Goal: Information Seeking & Learning: Learn about a topic

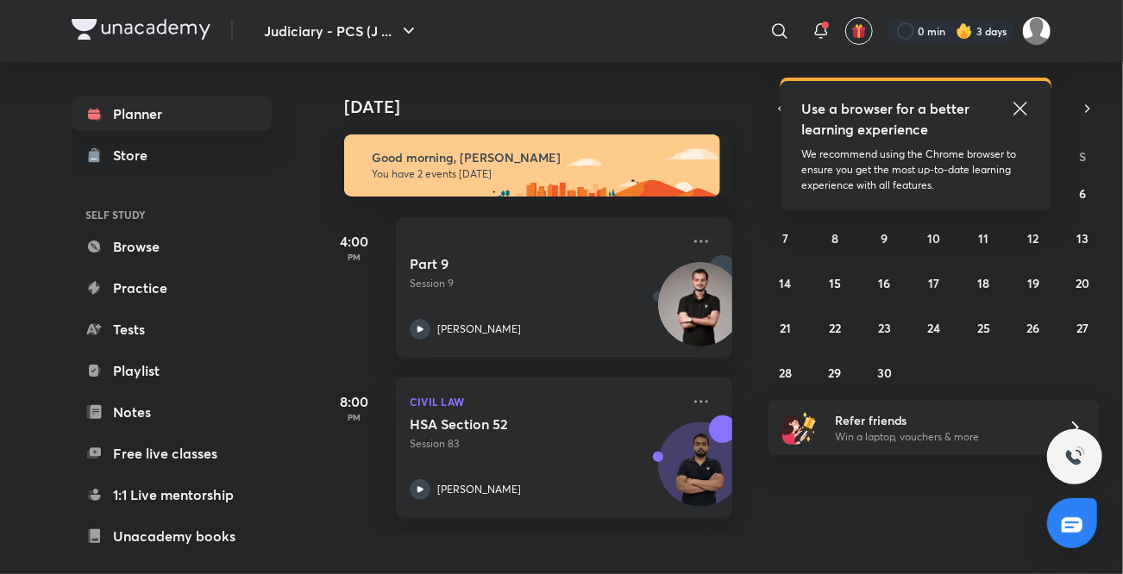
click at [1024, 103] on icon at bounding box center [1020, 108] width 21 height 21
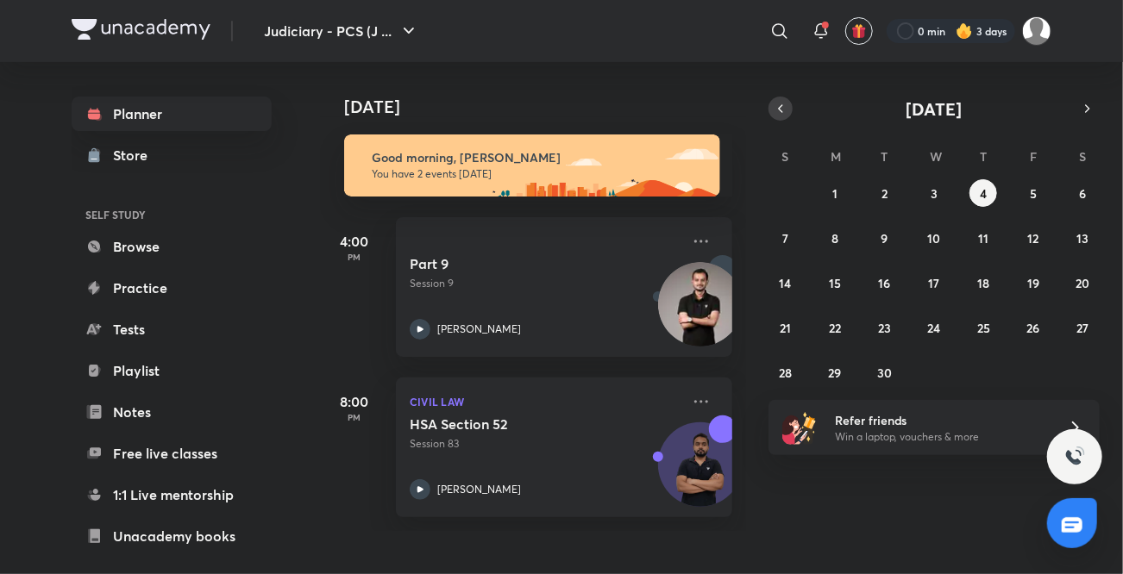
click at [782, 110] on icon "button" at bounding box center [780, 109] width 14 height 16
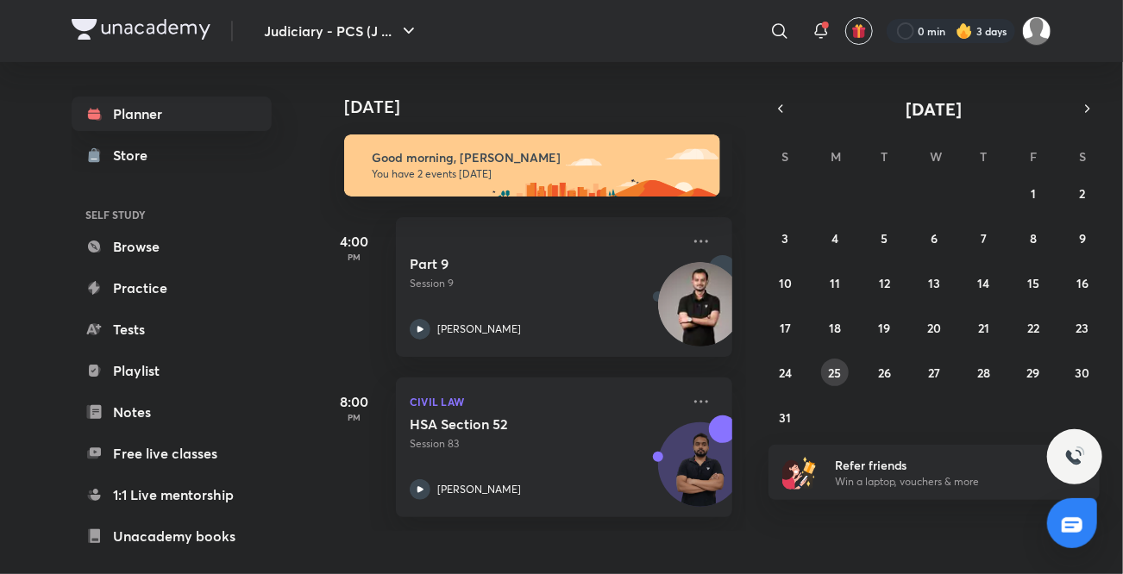
click at [840, 376] on abbr "25" at bounding box center [835, 373] width 13 height 16
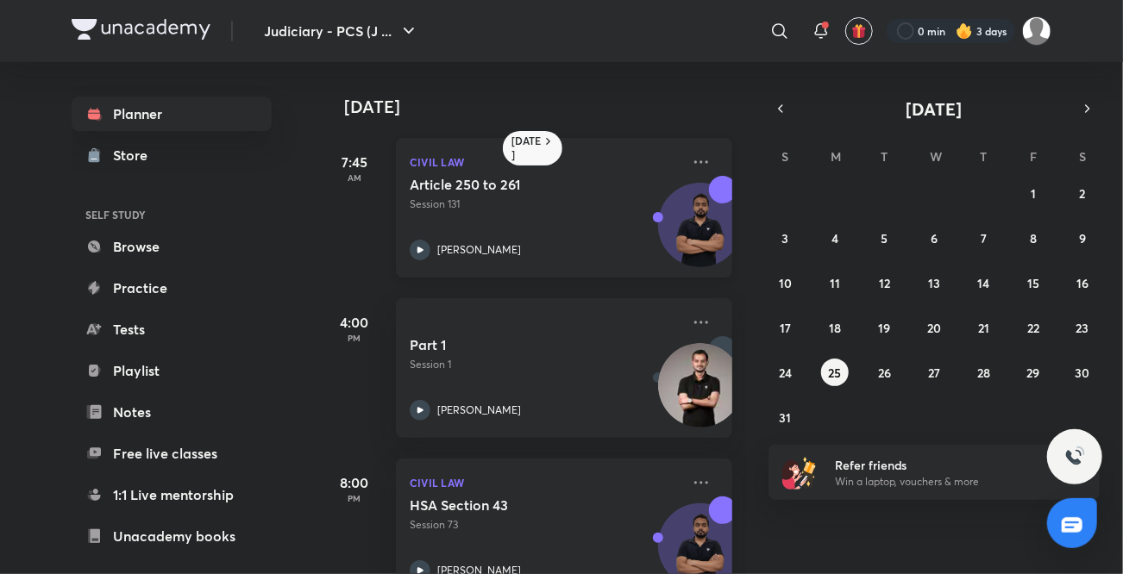
click at [424, 244] on icon at bounding box center [420, 250] width 21 height 21
